Goal: Information Seeking & Learning: Learn about a topic

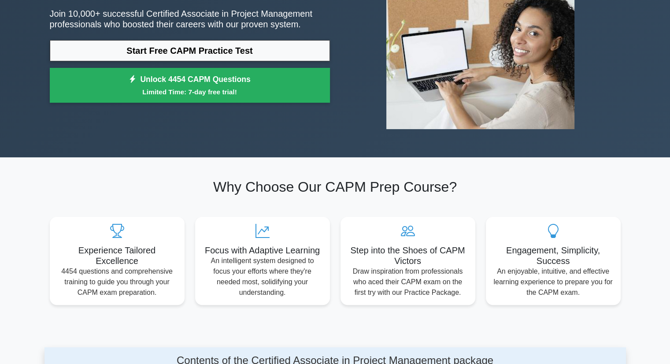
scroll to position [132, 0]
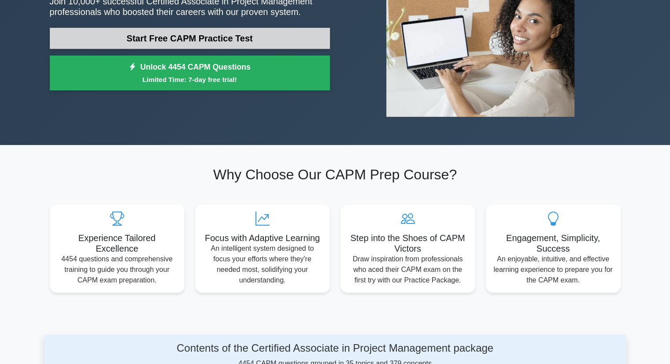
click at [204, 37] on link "Start Free CAPM Practice Test" at bounding box center [190, 38] width 280 height 21
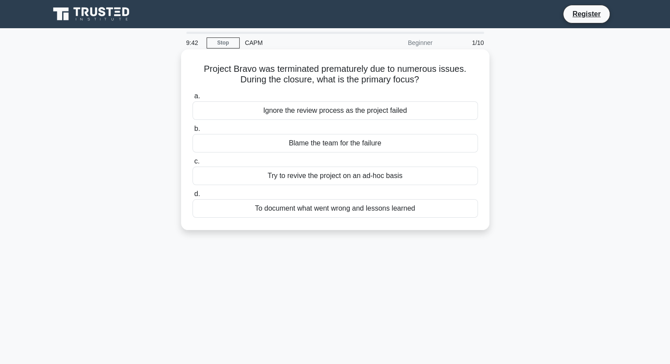
click at [296, 211] on div "To document what went wrong and lessons learned" at bounding box center [336, 208] width 286 height 19
click at [193, 197] on input "d. To document what went wrong and lessons learned" at bounding box center [193, 194] width 0 height 6
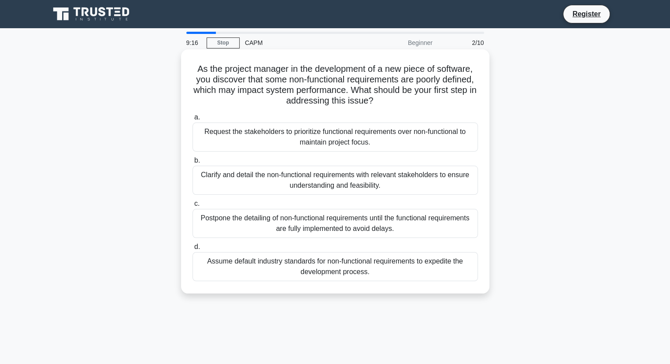
click at [319, 186] on div "Clarify and detail the non-functional requirements with relevant stakeholders t…" at bounding box center [336, 180] width 286 height 29
click at [193, 163] on input "b. Clarify and detail the non-functional requirements with relevant stakeholder…" at bounding box center [193, 161] width 0 height 6
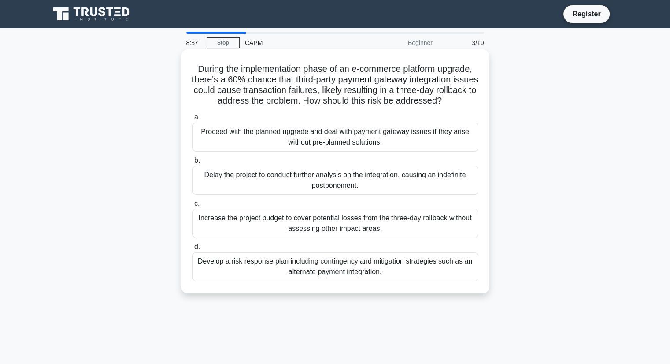
click at [248, 269] on div "Develop a risk response plan including contingency and mitigation strategies su…" at bounding box center [336, 266] width 286 height 29
click at [193, 250] on input "d. Develop a risk response plan including contingency and mitigation strategies…" at bounding box center [193, 247] width 0 height 6
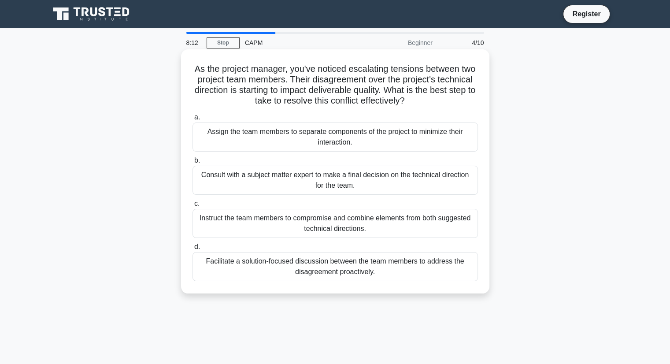
click at [294, 224] on div "Instruct the team members to compromise and combine elements from both suggeste…" at bounding box center [336, 223] width 286 height 29
click at [193, 207] on input "c. Instruct the team members to compromise and combine elements from both sugge…" at bounding box center [193, 204] width 0 height 6
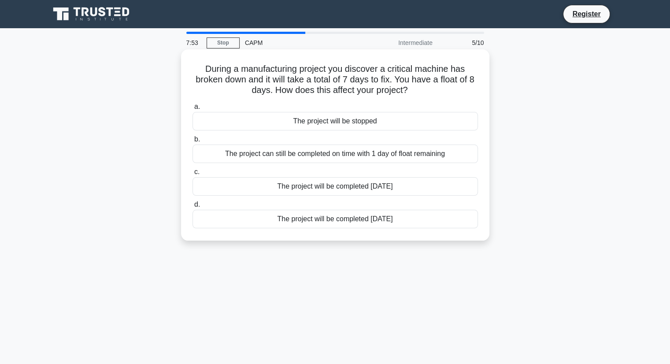
click at [286, 154] on div "The project can still be completed on time with 1 day of float remaining" at bounding box center [336, 154] width 286 height 19
click at [193, 142] on input "b. The project can still be completed on time with 1 day of float remaining" at bounding box center [193, 140] width 0 height 6
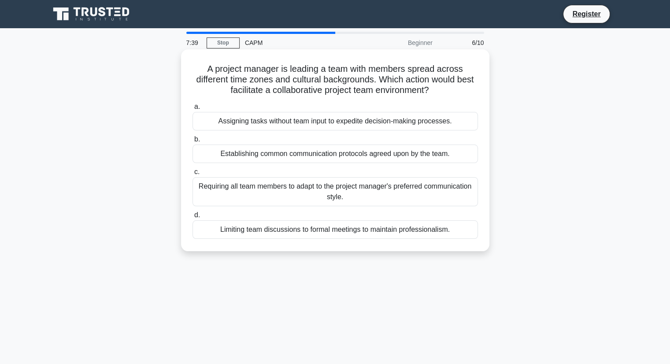
click at [316, 155] on div "Establishing common communication protocols agreed upon by the team." at bounding box center [336, 154] width 286 height 19
click at [193, 142] on input "b. Establishing common communication protocols agreed upon by the team." at bounding box center [193, 140] width 0 height 6
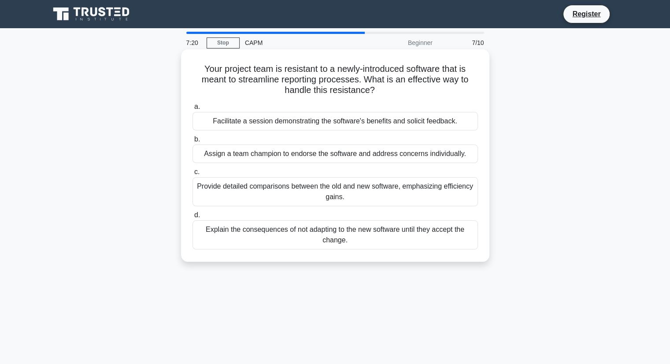
click at [326, 126] on div "Facilitate a session demonstrating the software's benefits and solicit feedback." at bounding box center [336, 121] width 286 height 19
click at [193, 110] on input "a. Facilitate a session demonstrating the software's benefits and solicit feedb…" at bounding box center [193, 107] width 0 height 6
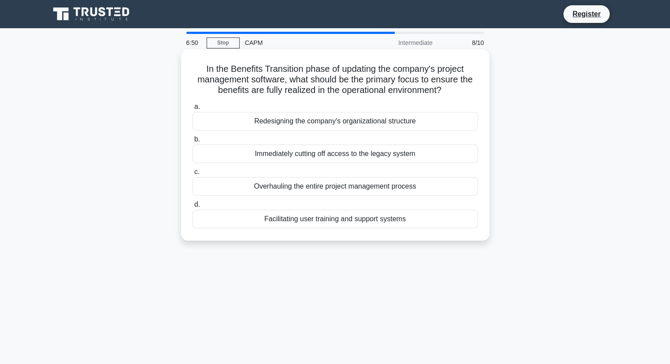
click at [394, 223] on div "Facilitating user training and support systems" at bounding box center [336, 219] width 286 height 19
click at [193, 208] on input "d. Facilitating user training and support systems" at bounding box center [193, 205] width 0 height 6
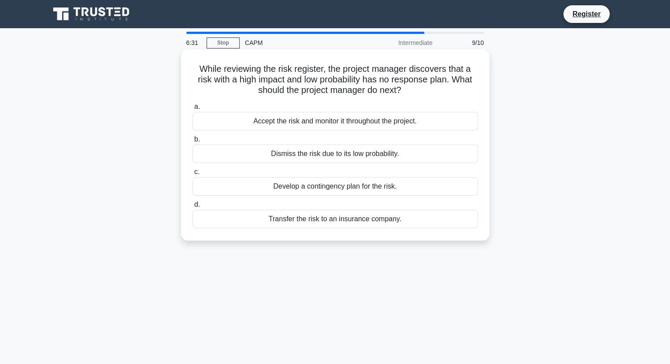
click at [384, 189] on div "Develop a contingency plan for the risk." at bounding box center [336, 186] width 286 height 19
click at [193, 175] on input "c. Develop a contingency plan for the risk." at bounding box center [193, 172] width 0 height 6
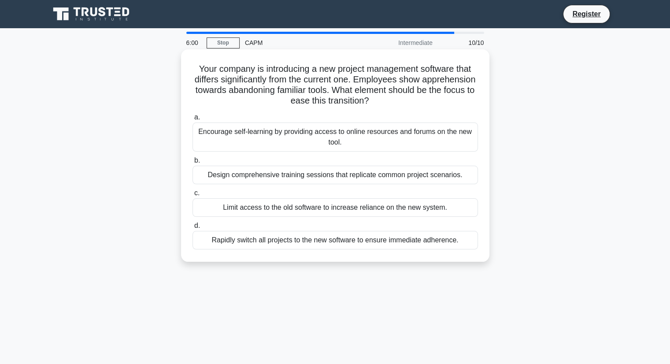
click at [293, 144] on div "Encourage self-learning by providing access to online resources and forums on t…" at bounding box center [336, 137] width 286 height 29
click at [193, 120] on input "a. Encourage self-learning by providing access to online resources and forums o…" at bounding box center [193, 118] width 0 height 6
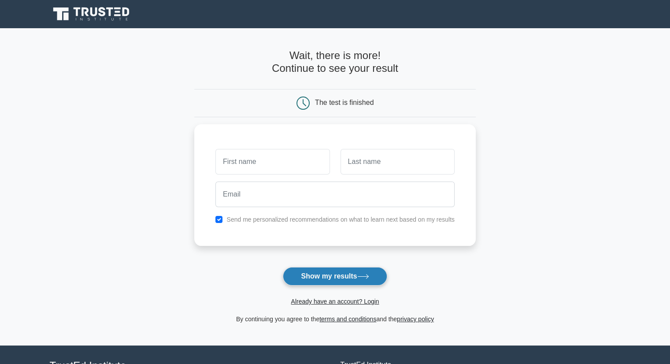
click at [340, 272] on button "Show my results" at bounding box center [335, 276] width 104 height 19
type input "stan"
click at [337, 279] on button "Show my results" at bounding box center [335, 276] width 104 height 19
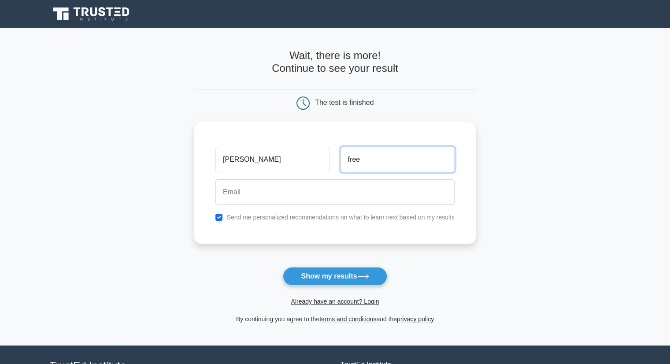
type input "free"
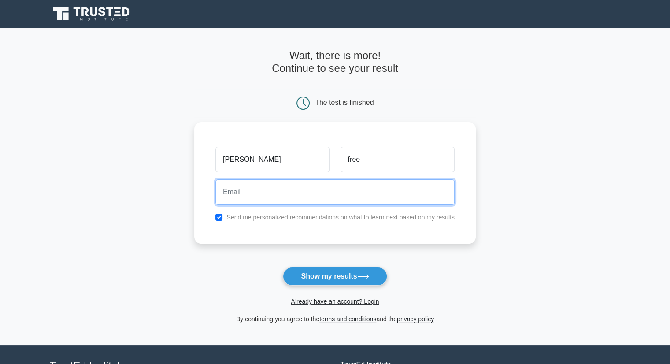
click at [308, 188] on input "email" at bounding box center [334, 192] width 239 height 26
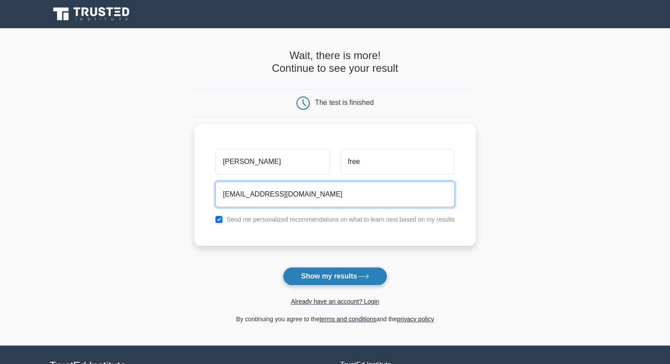
type input "seyioyelade381@gmail.com"
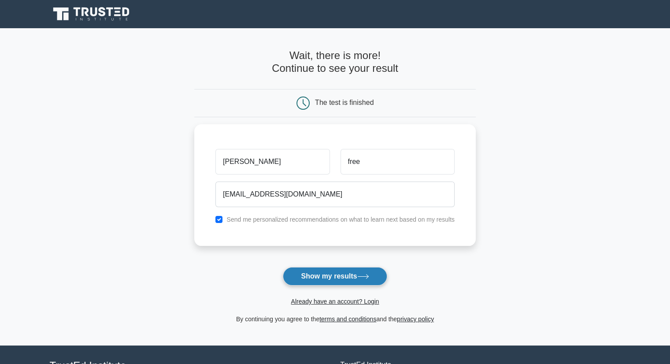
click at [308, 274] on button "Show my results" at bounding box center [335, 276] width 104 height 19
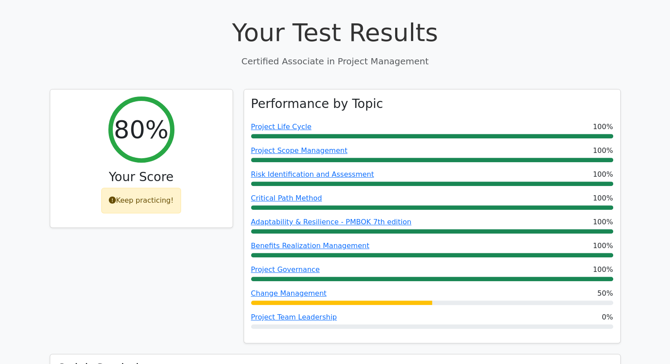
scroll to position [353, 0]
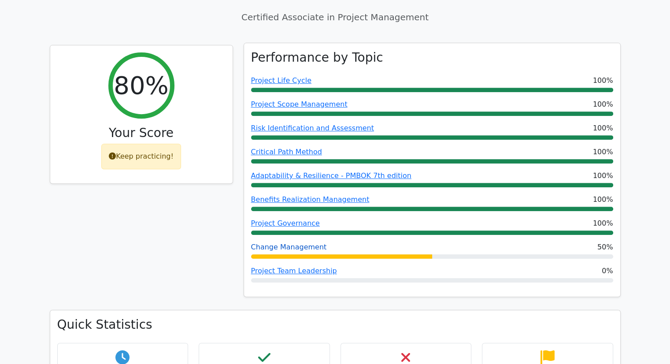
click at [313, 243] on link "Change Management" at bounding box center [289, 247] width 76 height 8
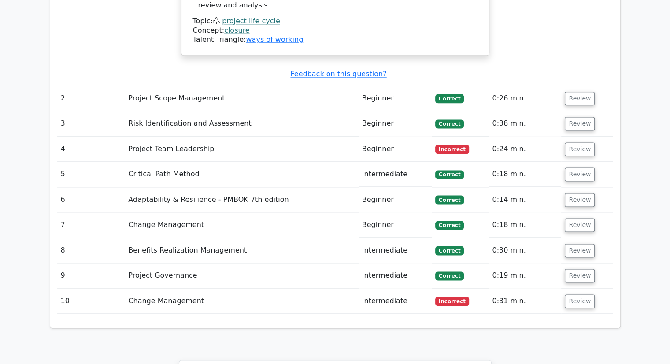
scroll to position [1102, 0]
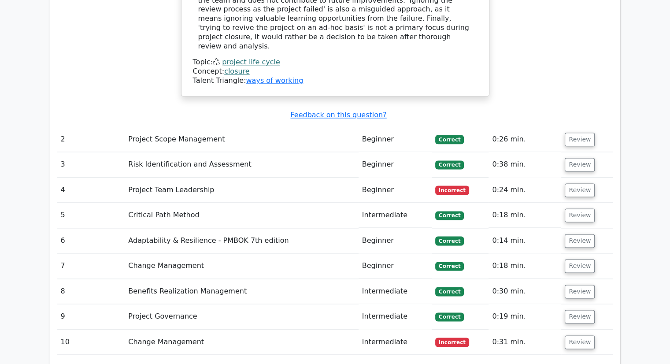
click at [194, 178] on td "Project Team Leadership" at bounding box center [242, 190] width 234 height 25
click at [572, 183] on button "Review" at bounding box center [580, 190] width 30 height 14
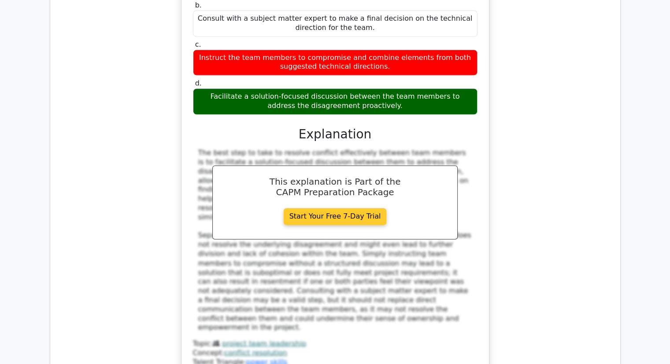
scroll to position [1675, 0]
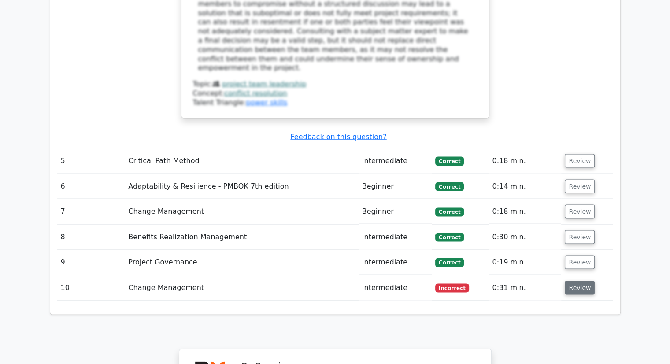
drag, startPoint x: 596, startPoint y: 188, endPoint x: 587, endPoint y: 187, distance: 9.3
click at [590, 275] on td "Review" at bounding box center [587, 287] width 52 height 25
click at [576, 281] on button "Review" at bounding box center [580, 288] width 30 height 14
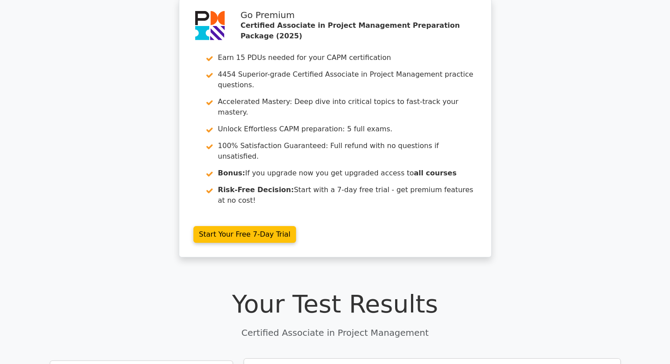
scroll to position [0, 0]
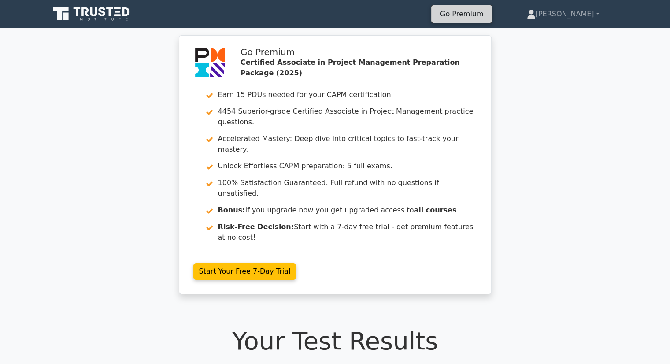
click at [482, 16] on link "Go Premium" at bounding box center [462, 14] width 54 height 12
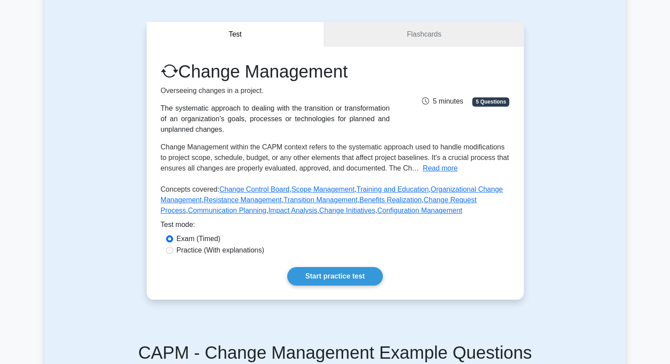
scroll to position [88, 0]
